Goal: Transaction & Acquisition: Purchase product/service

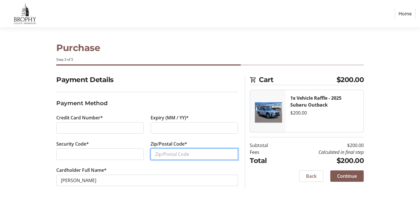
click at [176, 153] on input "Zip/Postal Code*" at bounding box center [193, 154] width 87 height 11
type input "85004"
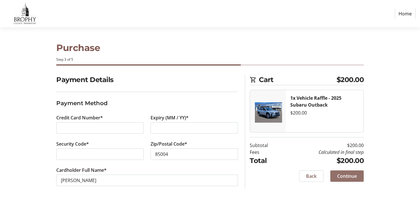
click at [341, 176] on span "Continue" at bounding box center [347, 176] width 20 height 7
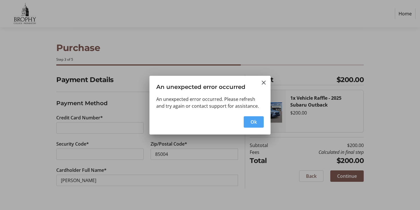
click at [253, 126] on span "button" at bounding box center [254, 122] width 20 height 14
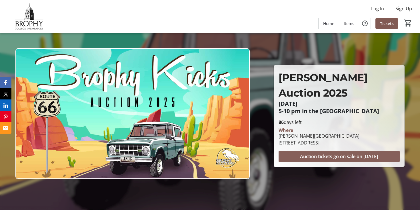
click at [302, 153] on span "Auction tickets go on sale on [DATE]" at bounding box center [339, 156] width 78 height 7
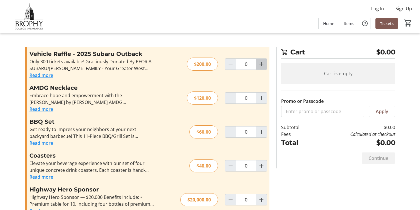
click at [260, 65] on mat-icon "Increment by one" at bounding box center [261, 64] width 7 height 7
type input "1"
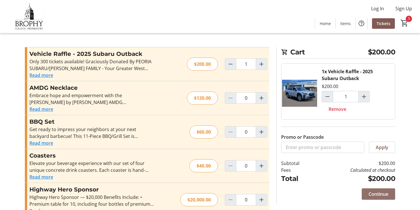
click at [371, 194] on span "Continue" at bounding box center [378, 194] width 20 height 7
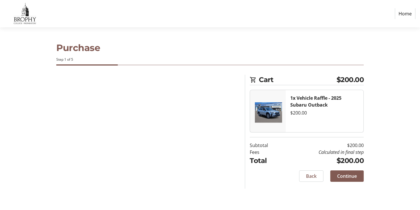
select select "US"
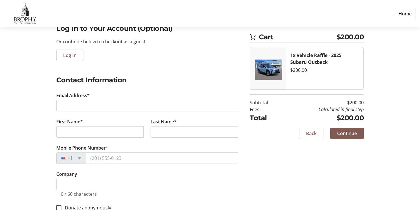
scroll to position [53, 0]
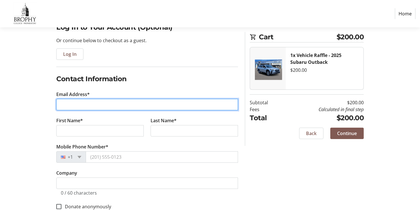
click at [167, 109] on input "Email Address*" at bounding box center [147, 104] width 182 height 11
type input "ttpitre@me.com"
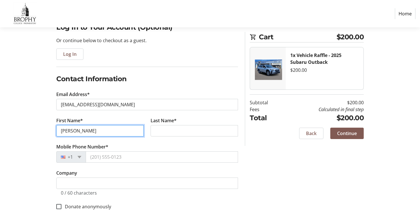
type input "thomas"
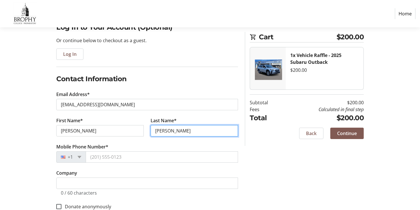
type input "pitre"
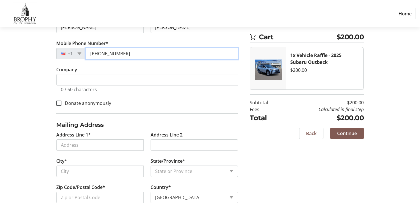
scroll to position [156, 0]
type input "(602) 228-8873"
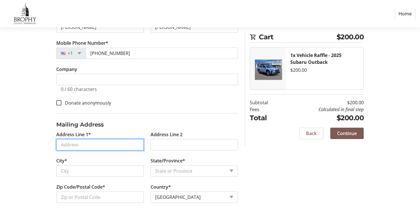
click at [67, 147] on input "Address Line 1*" at bounding box center [99, 144] width 87 height 11
type input "310 South 4th Street"
type input "Phoenix"
select select "AZ"
type input "85004"
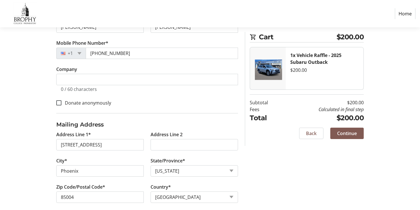
scroll to position [163, 0]
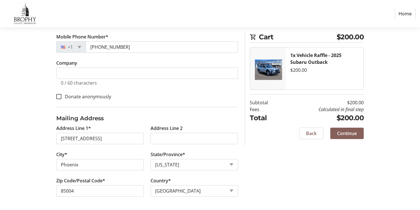
click at [346, 135] on span "Continue" at bounding box center [347, 133] width 20 height 7
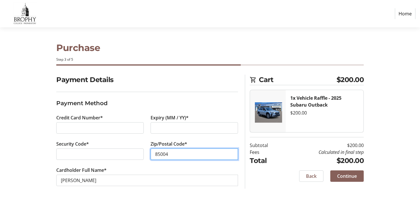
type input "85004"
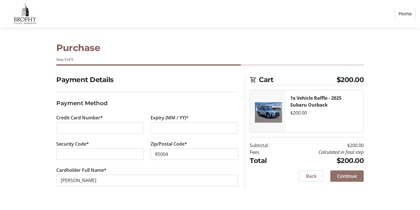
click at [342, 175] on span "Continue" at bounding box center [347, 176] width 20 height 7
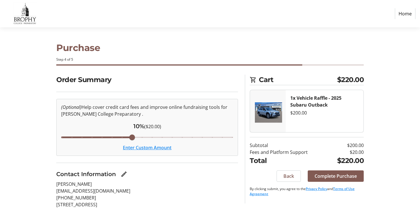
click at [223, 174] on div "Contact Information" at bounding box center [147, 174] width 182 height 9
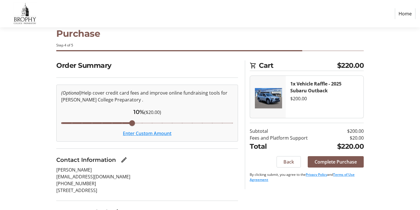
scroll to position [15, 0]
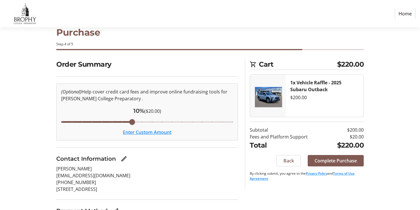
click at [164, 133] on button "Enter Custom Amount" at bounding box center [147, 132] width 49 height 7
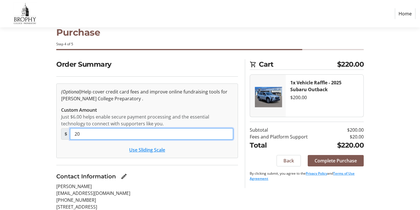
click at [93, 136] on input "20" at bounding box center [151, 134] width 163 height 11
type input "2"
type input "0"
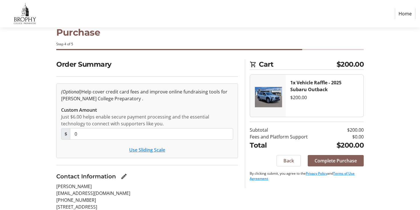
click at [327, 161] on span "Complete Purchase" at bounding box center [335, 161] width 42 height 7
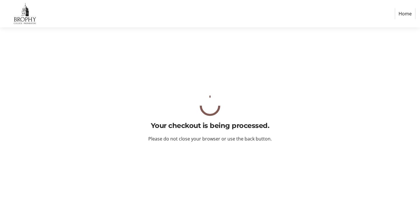
scroll to position [0, 0]
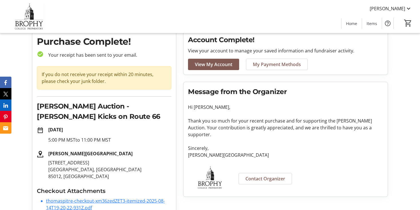
scroll to position [37, 0]
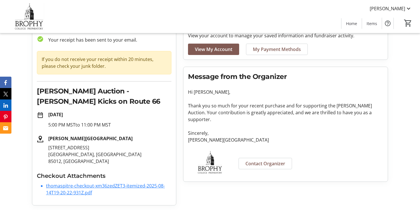
click at [73, 189] on li "thomaspitre-checkout-xm36zedZET3-itemized-2025-08-14T19-20-22-931Z.pdf" at bounding box center [108, 190] width 125 height 14
click at [73, 185] on link "thomaspitre-checkout-xm36zedZET3-itemized-2025-08-14T19-20-22-931Z.pdf" at bounding box center [105, 189] width 119 height 13
